Goal: Transaction & Acquisition: Purchase product/service

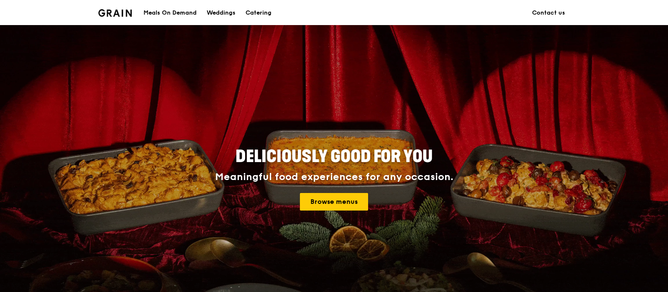
scroll to position [353, 0]
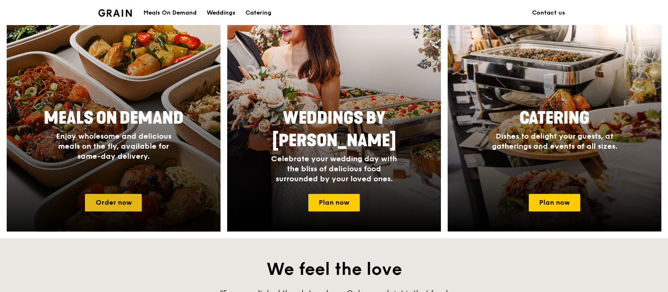
click at [102, 195] on link "Order now" at bounding box center [113, 203] width 57 height 18
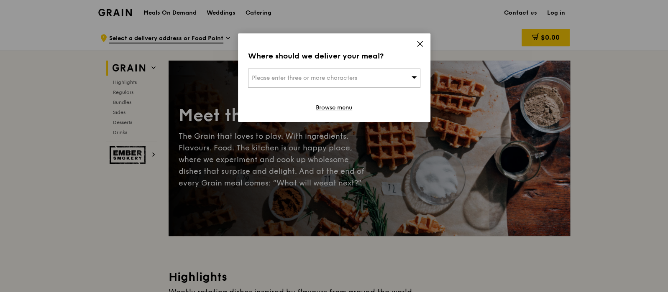
click at [335, 81] on span "Please enter three or more characters" at bounding box center [304, 77] width 105 height 7
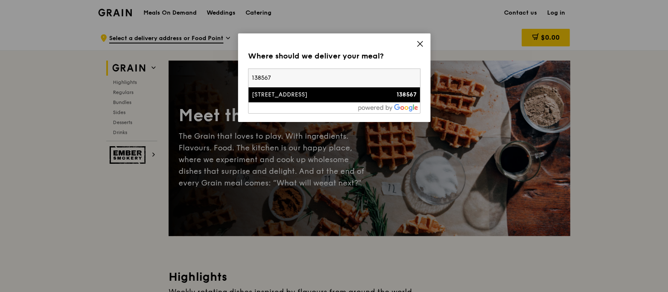
type input "138567"
click at [278, 97] on div "[STREET_ADDRESS]" at bounding box center [314, 95] width 124 height 8
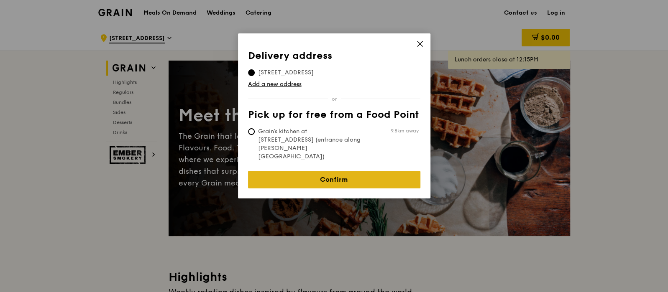
click at [363, 171] on link "Confirm" at bounding box center [334, 180] width 172 height 18
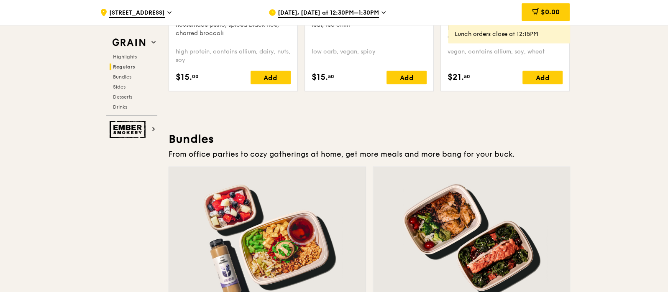
scroll to position [1010, 0]
